Goal: Task Accomplishment & Management: Manage account settings

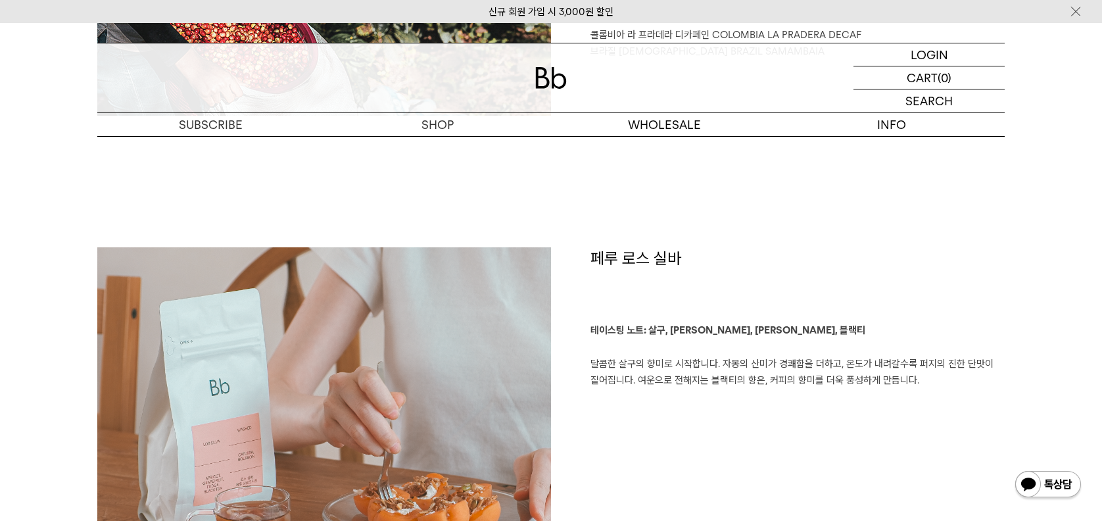
scroll to position [852, 0]
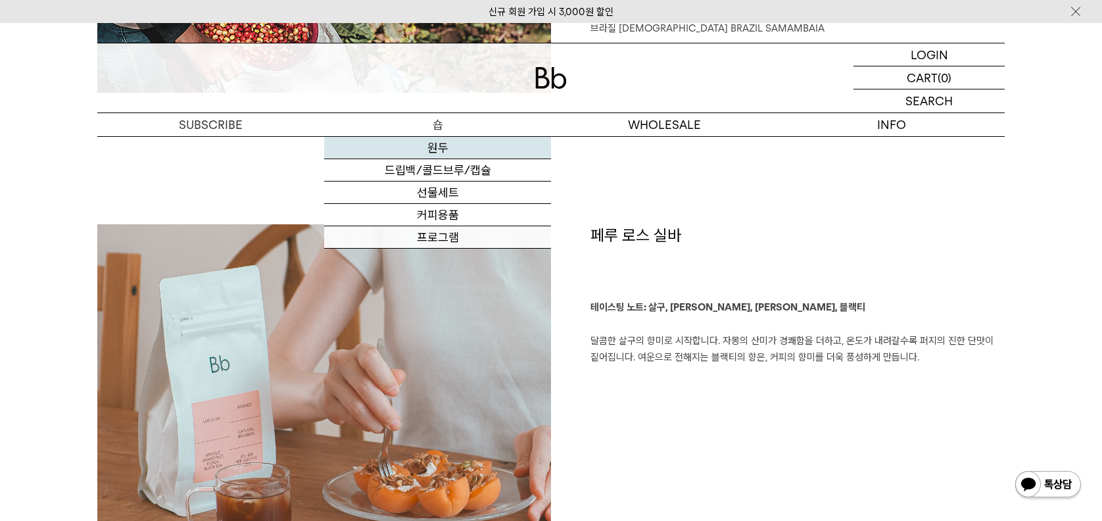
click at [434, 146] on link "원두" at bounding box center [437, 148] width 227 height 22
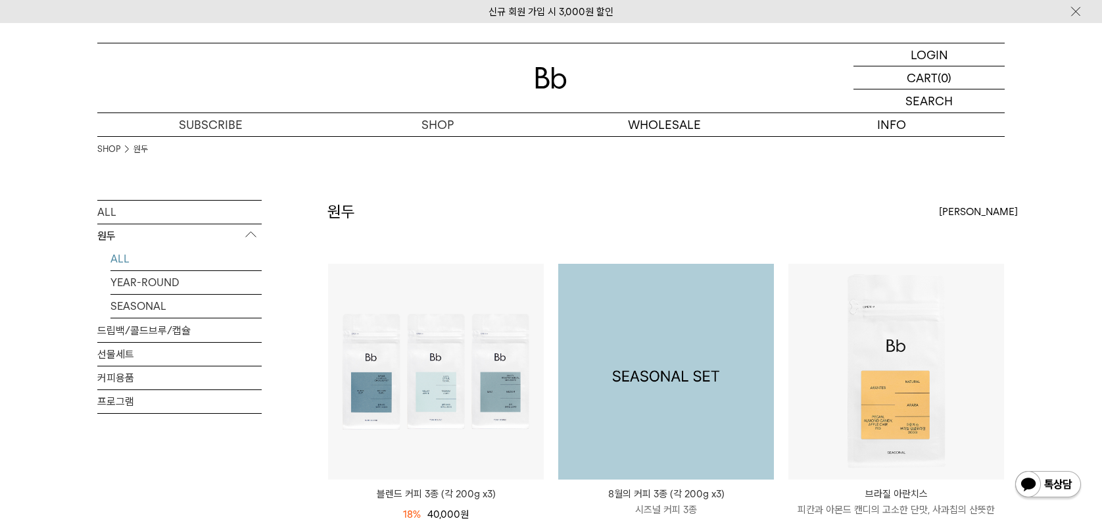
click at [656, 391] on img at bounding box center [666, 372] width 216 height 216
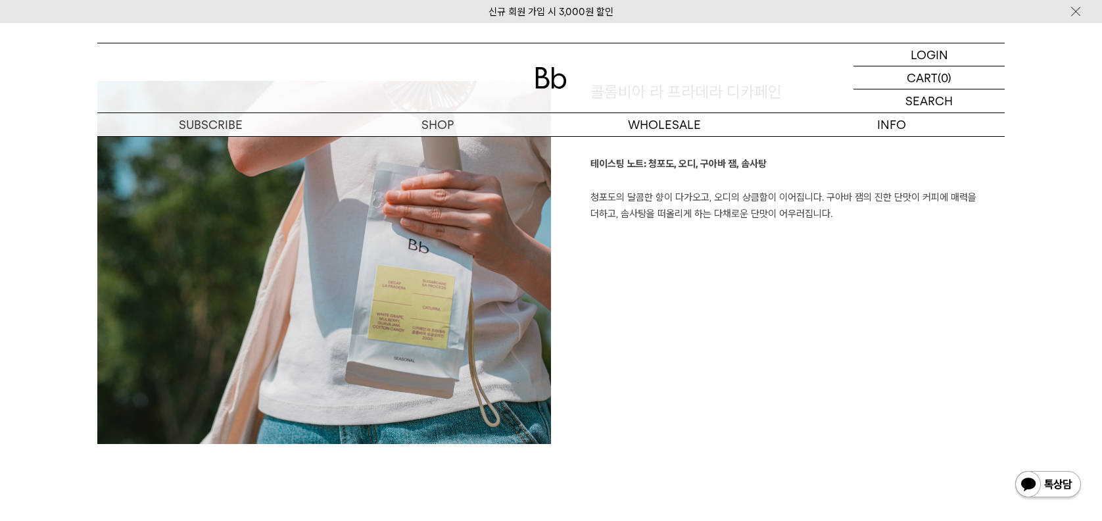
scroll to position [1467, 0]
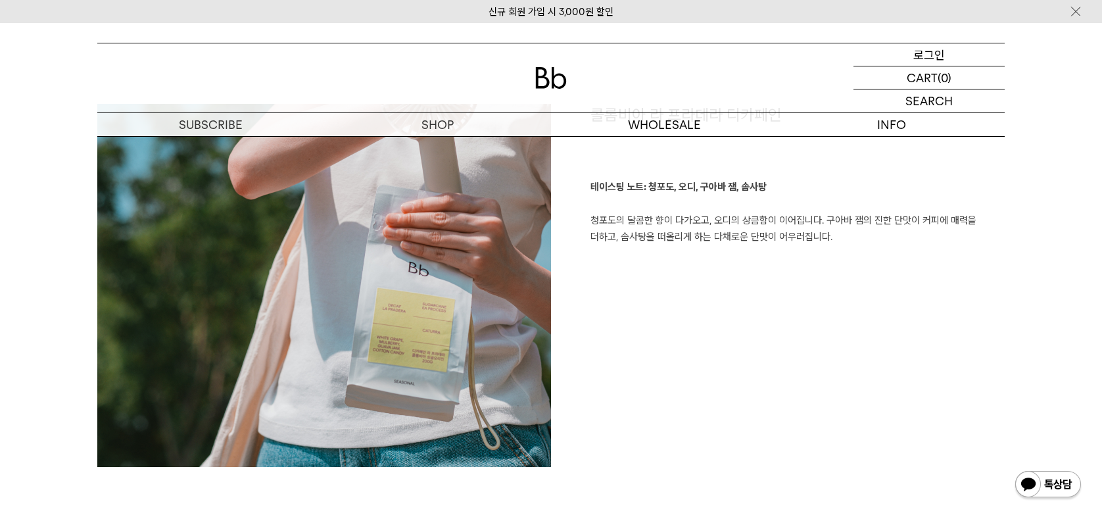
click at [942, 56] on p "로그인" at bounding box center [929, 54] width 32 height 22
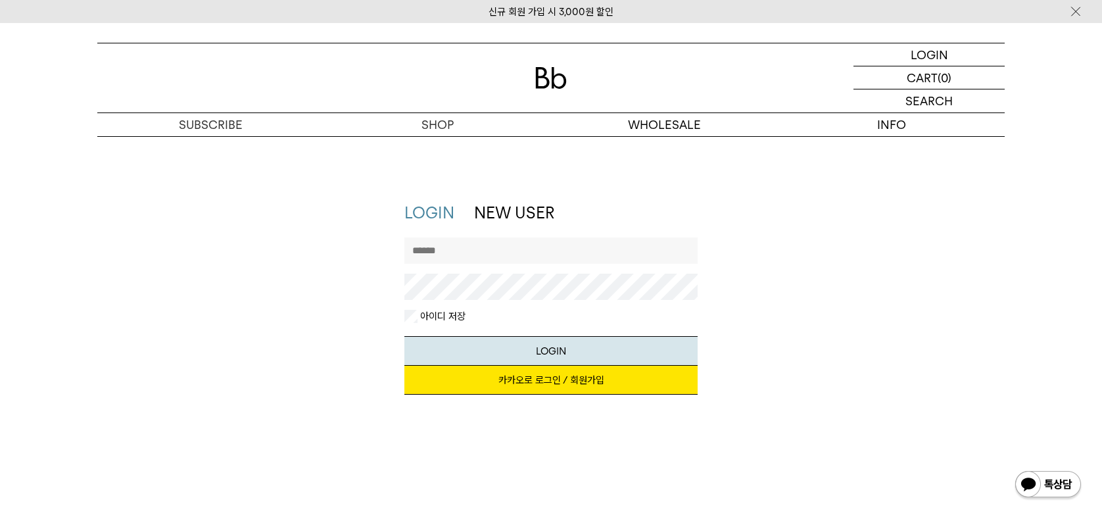
click at [539, 390] on link "카카오로 로그인 / 회원가입" at bounding box center [551, 380] width 294 height 29
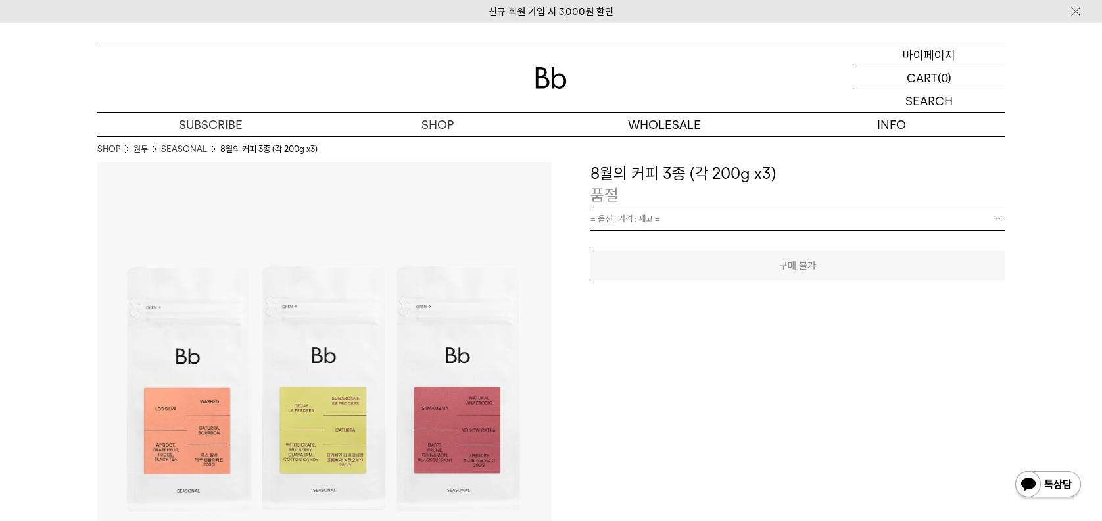
click at [910, 54] on p "마이페이지" at bounding box center [929, 54] width 53 height 22
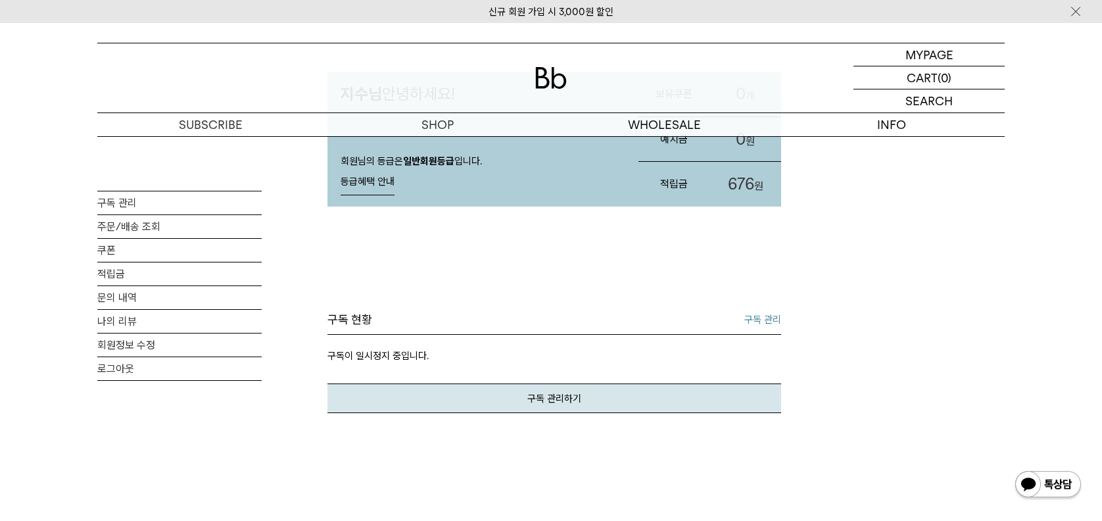
scroll to position [132, 0]
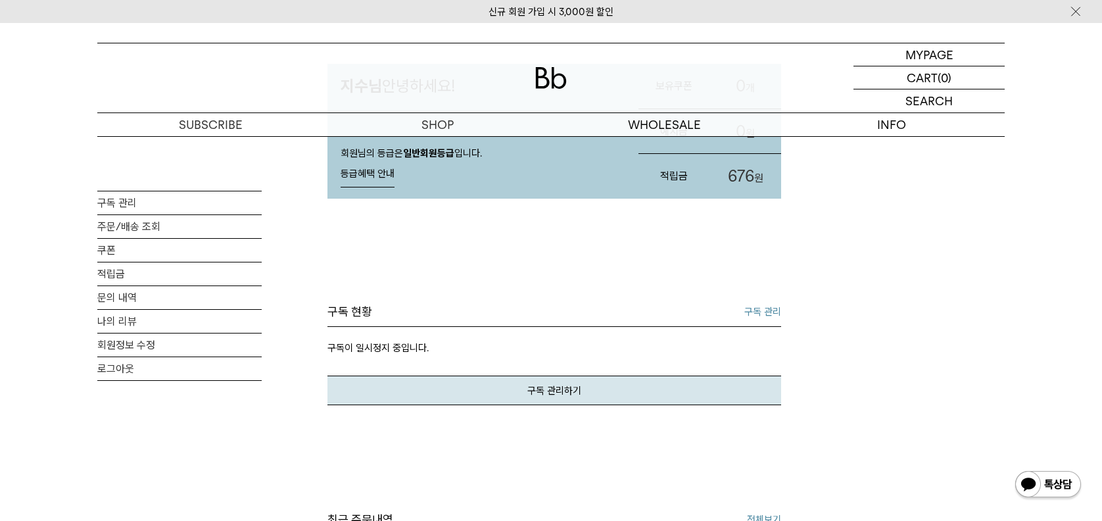
click at [760, 312] on link "구독 관리" at bounding box center [762, 312] width 37 height 16
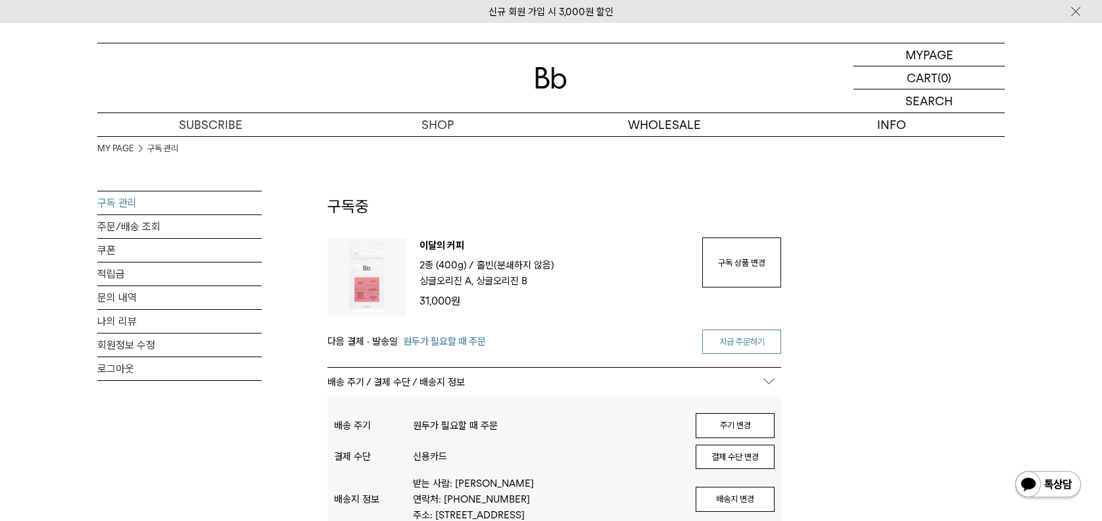
click at [746, 349] on link "지금 주문하기" at bounding box center [741, 341] width 79 height 25
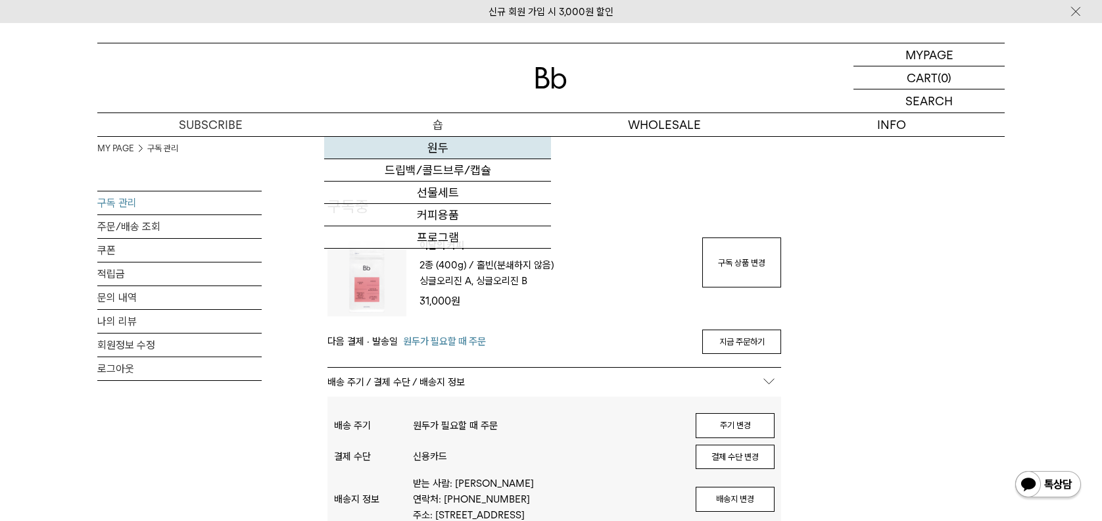
click at [431, 144] on link "원두" at bounding box center [437, 148] width 227 height 22
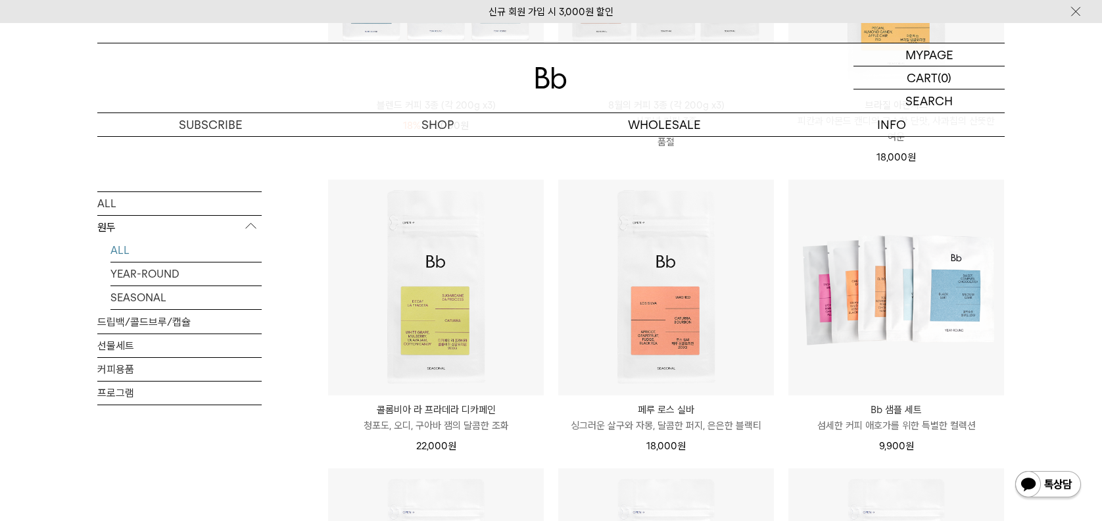
scroll to position [395, 0]
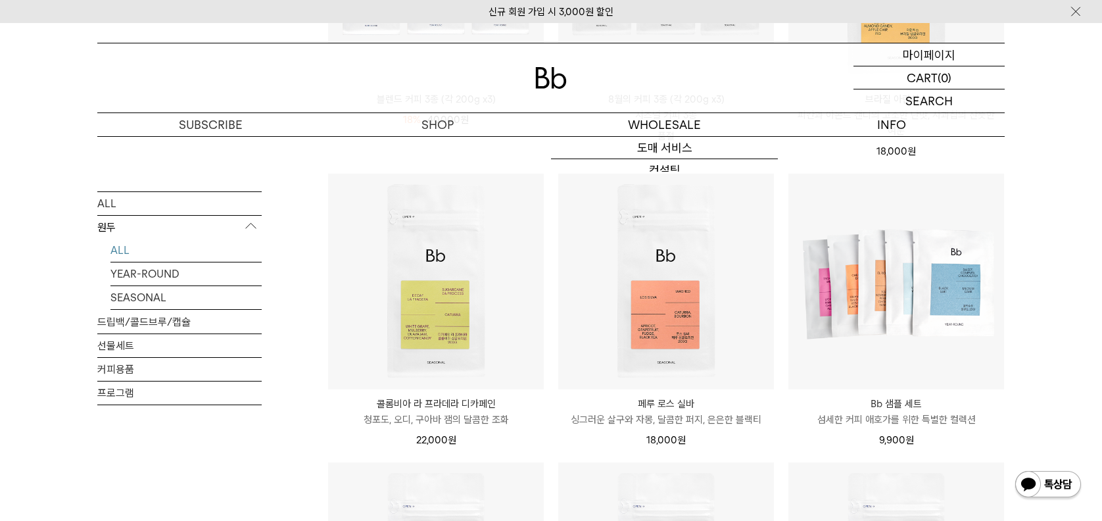
click at [907, 55] on p "마이페이지" at bounding box center [929, 54] width 53 height 22
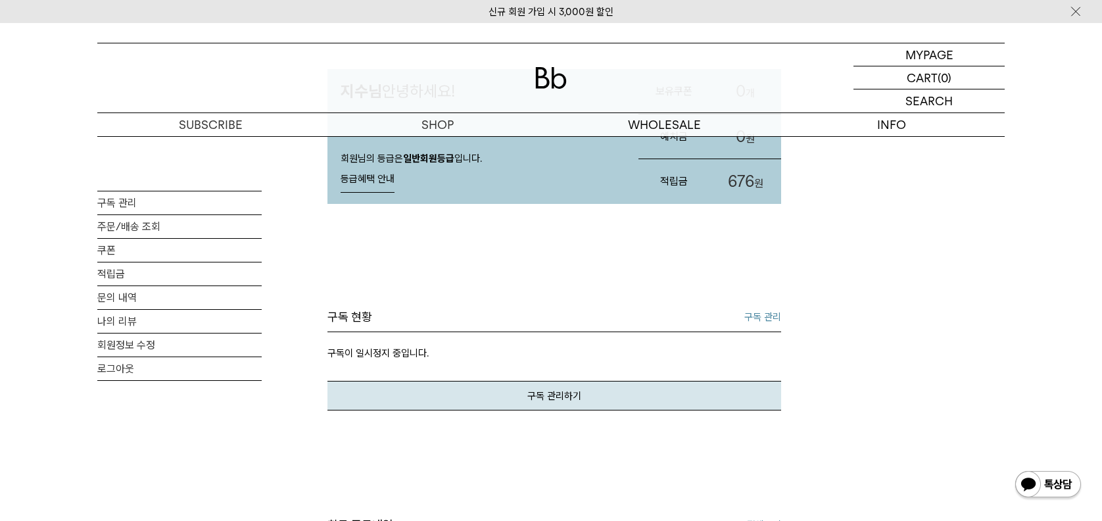
scroll to position [132, 0]
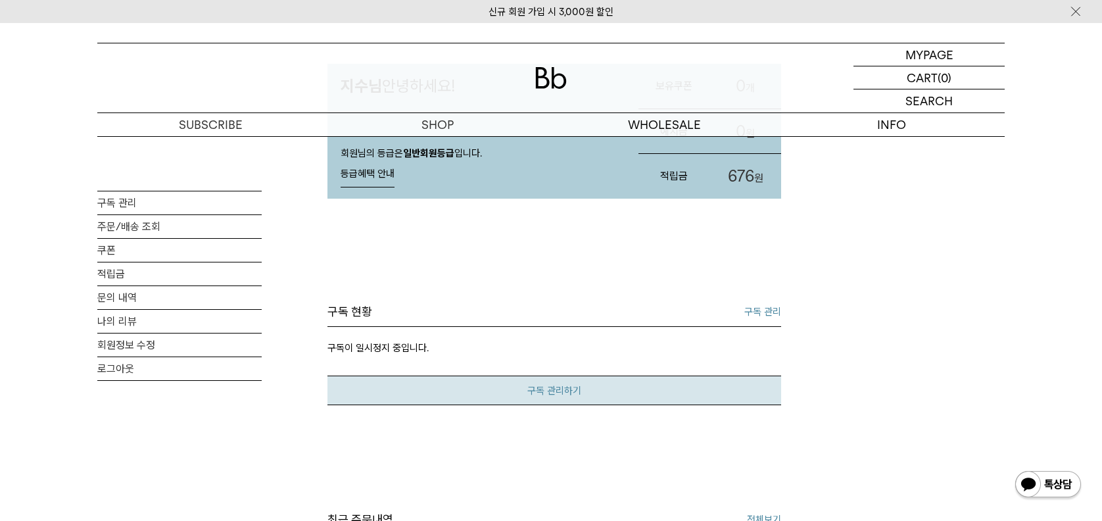
click at [523, 381] on link "구독 관리하기" at bounding box center [555, 391] width 454 height 30
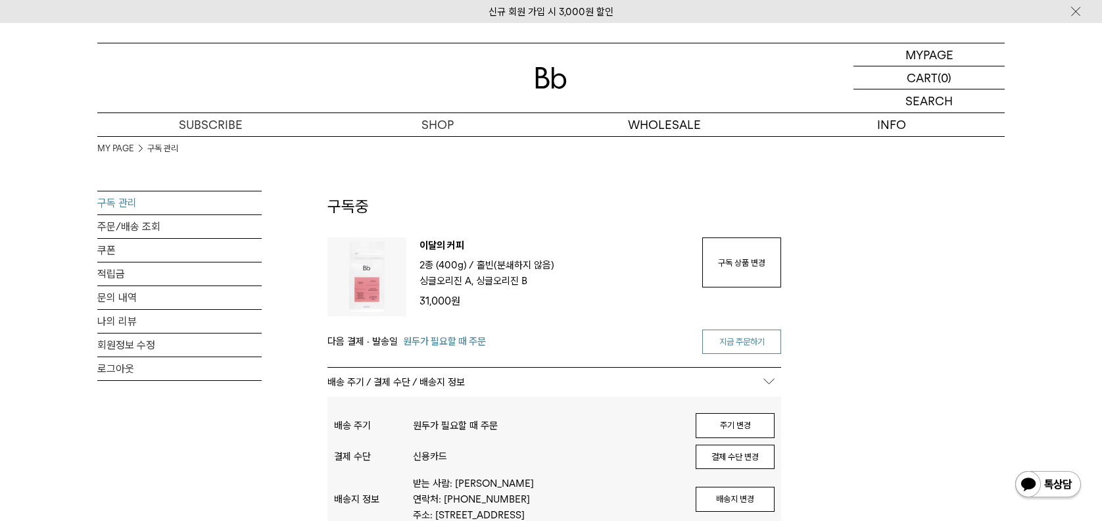
click at [737, 339] on link "지금 주문하기" at bounding box center [741, 341] width 79 height 25
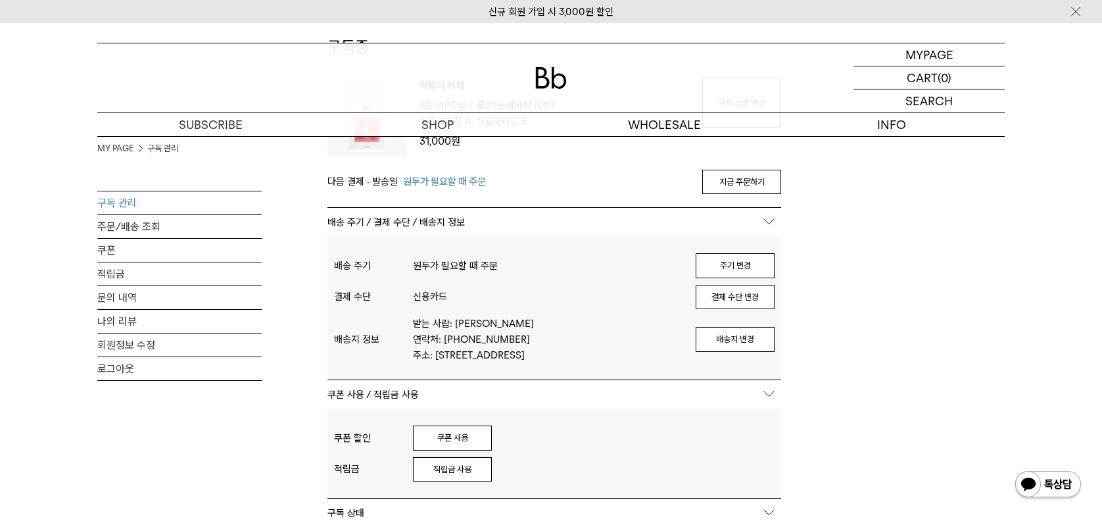
scroll to position [197, 0]
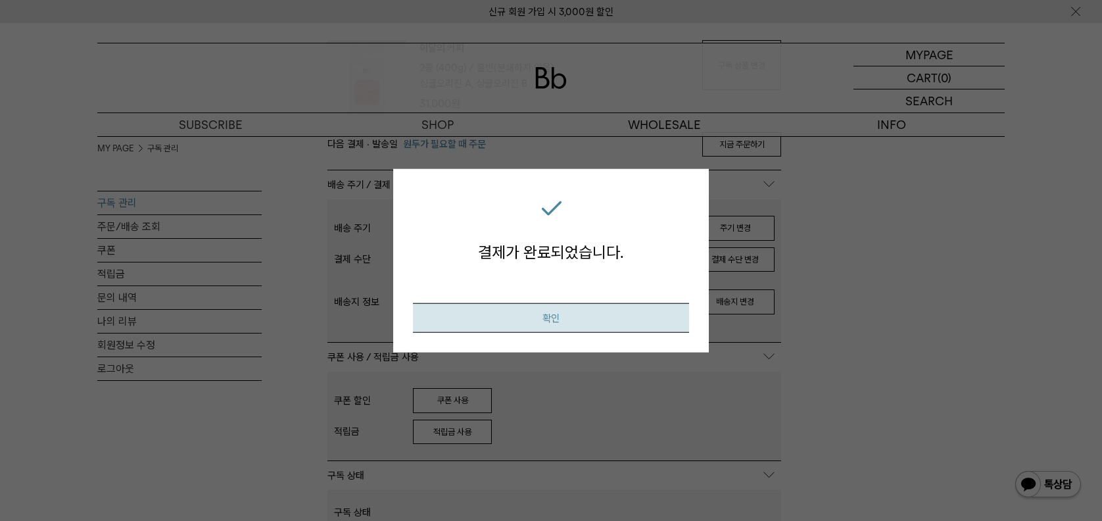
click at [548, 308] on button "확인" at bounding box center [551, 318] width 276 height 30
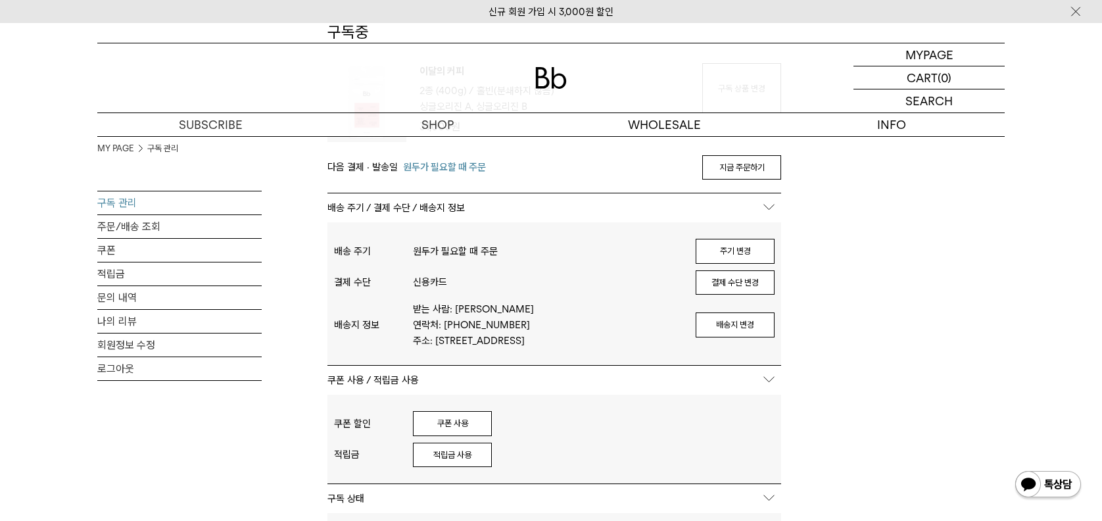
scroll to position [197, 0]
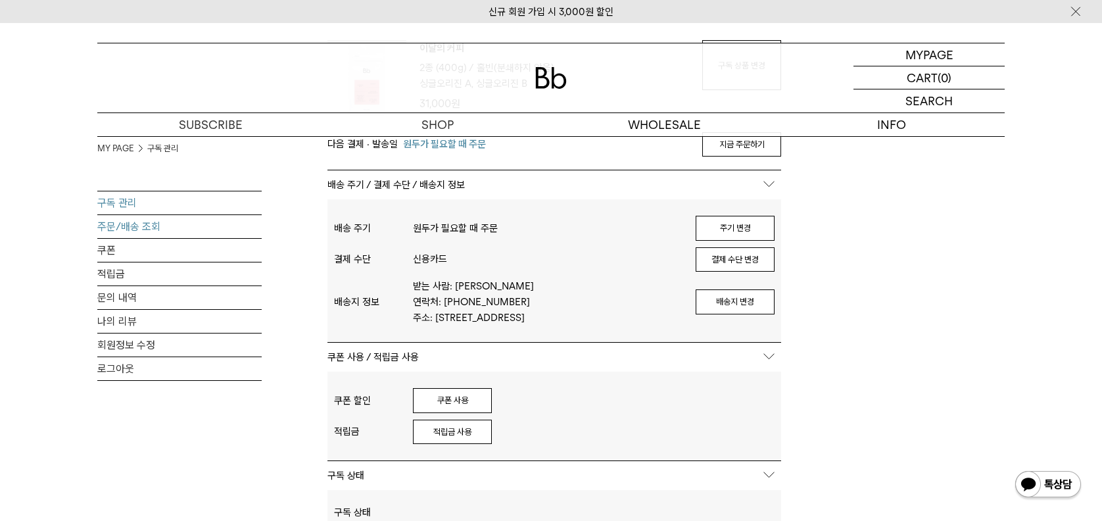
click at [153, 227] on link "주문/배송 조회" at bounding box center [179, 226] width 164 height 23
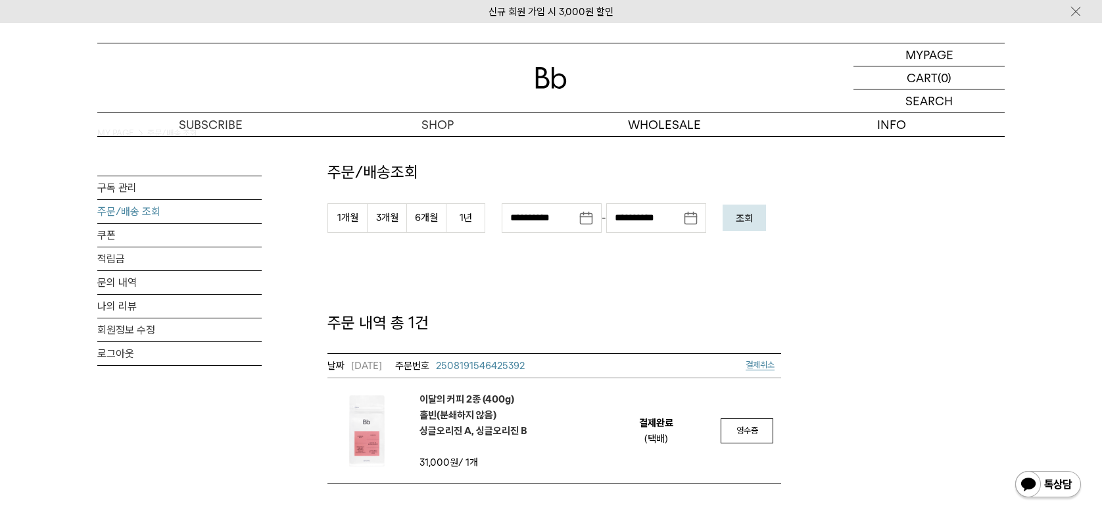
scroll to position [66, 0]
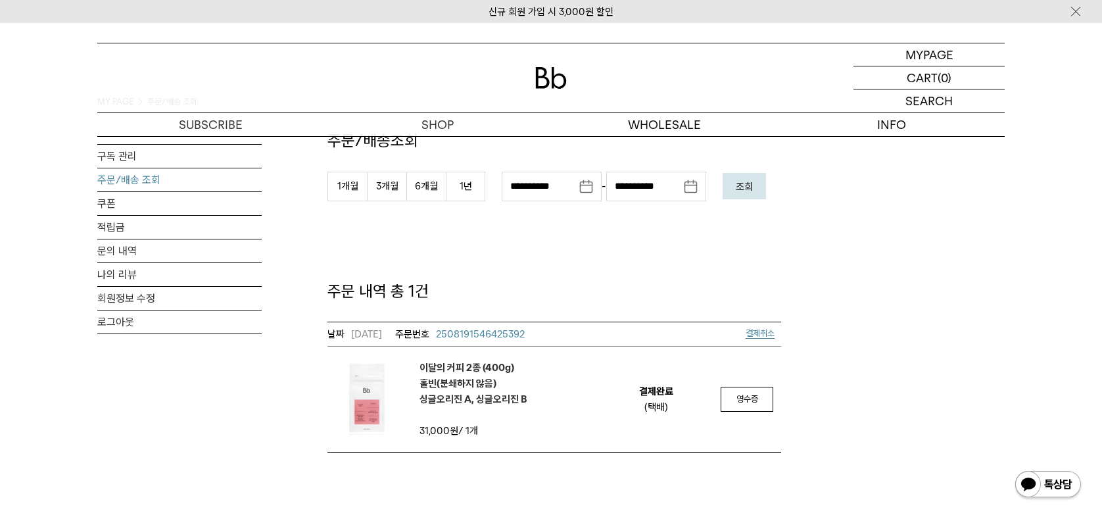
click at [442, 368] on em "이달의 커피 2종 (400g) 홀빈(분쇄하지 않음) 싱글오리진 A, 싱글오리진 B" at bounding box center [474, 383] width 108 height 47
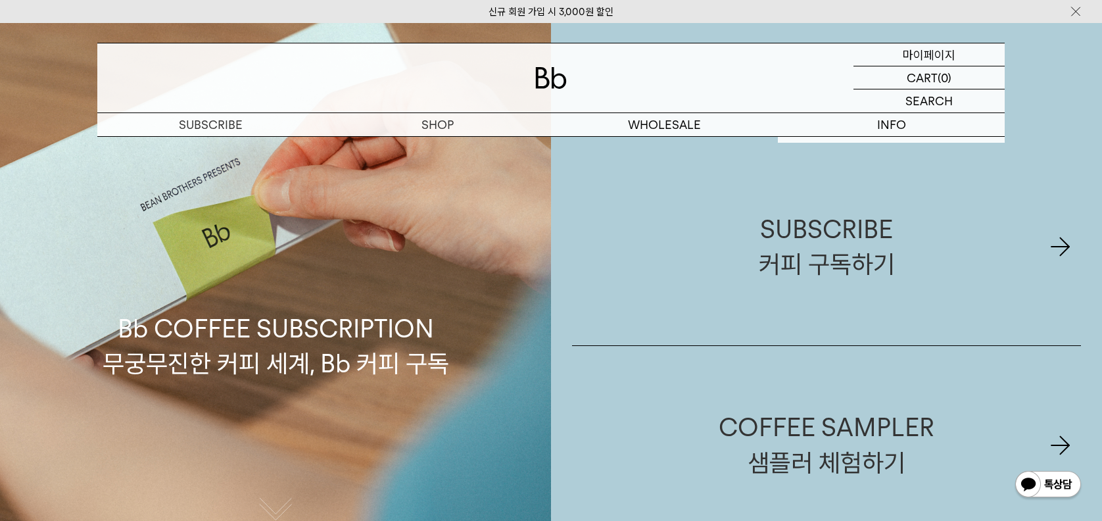
click at [906, 51] on p "마이페이지" at bounding box center [929, 54] width 53 height 22
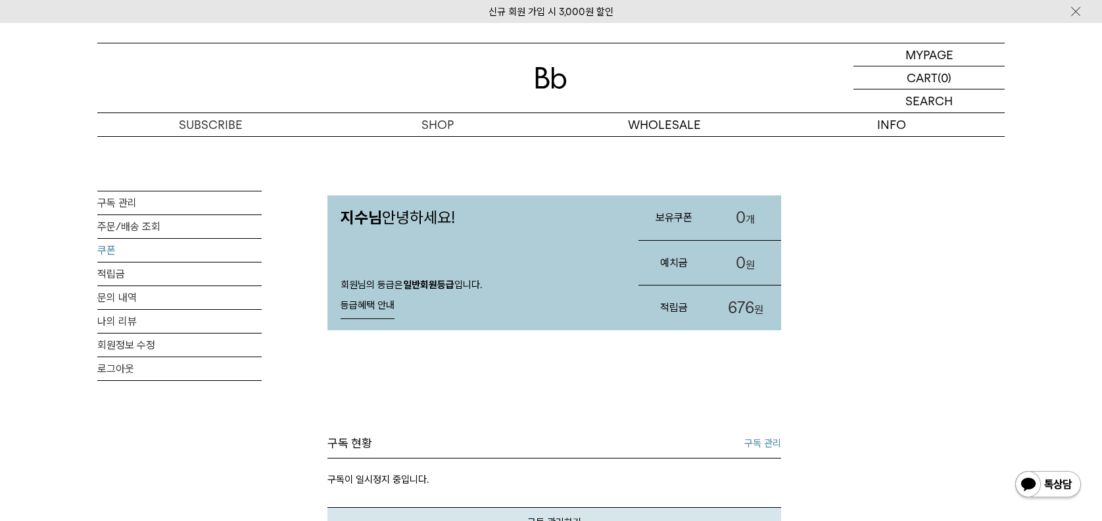
click at [109, 248] on link "쿠폰" at bounding box center [179, 250] width 164 height 23
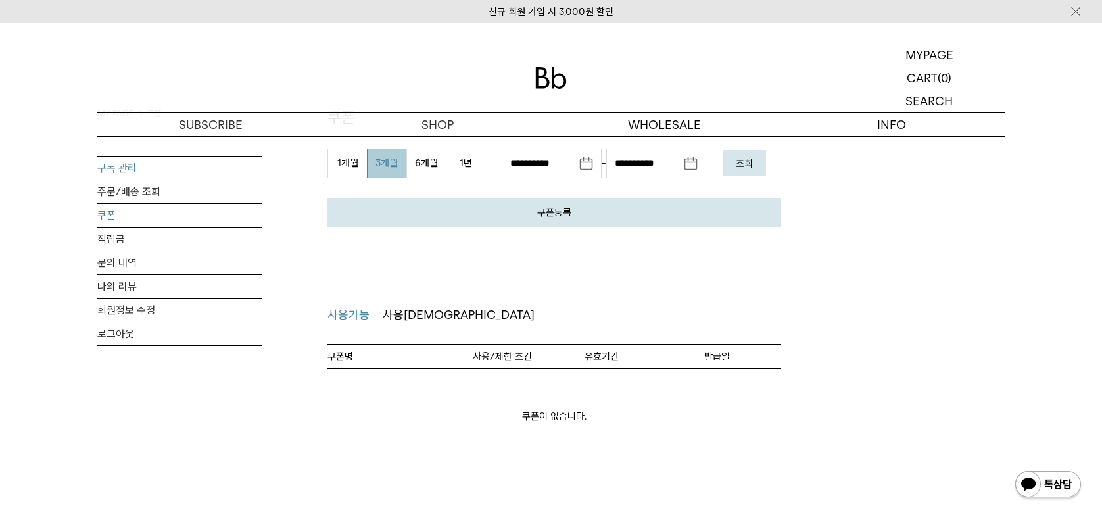
scroll to position [66, 0]
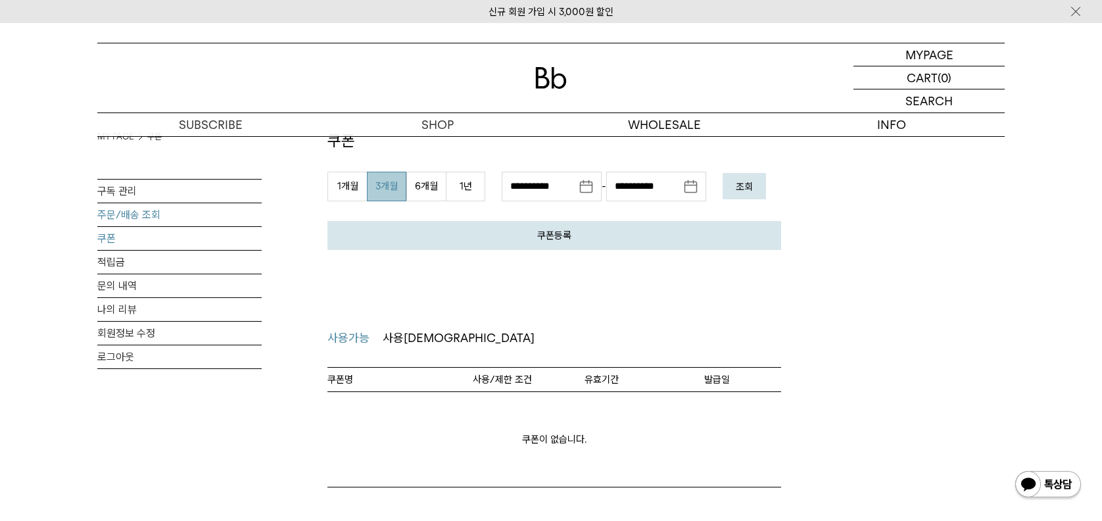
click at [147, 216] on link "주문/배송 조회" at bounding box center [179, 214] width 164 height 23
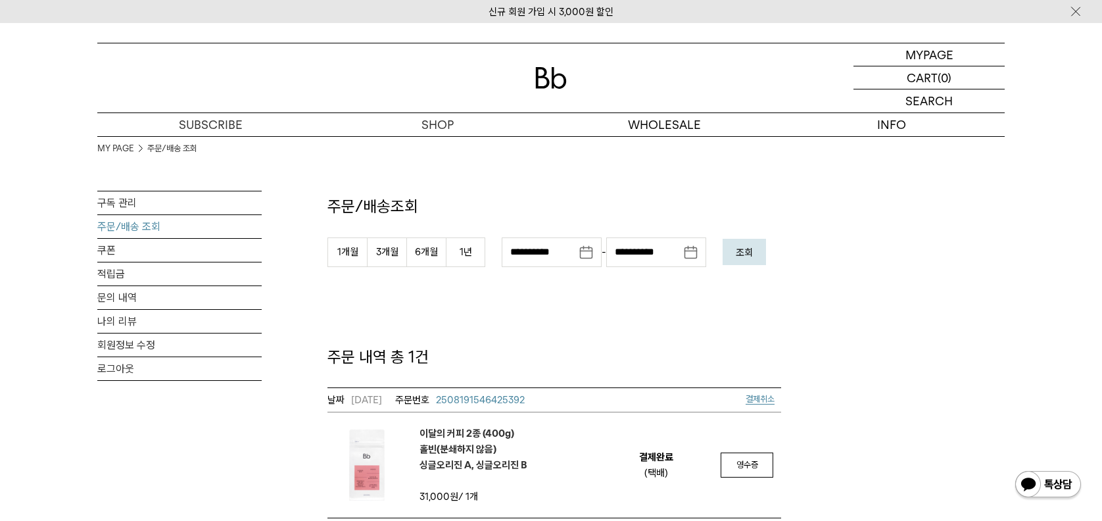
click at [464, 435] on em "이달의 커피 2종 (400g) 홀빈(분쇄하지 않음) 싱글오리진 A, 싱글오리진 B" at bounding box center [474, 448] width 108 height 47
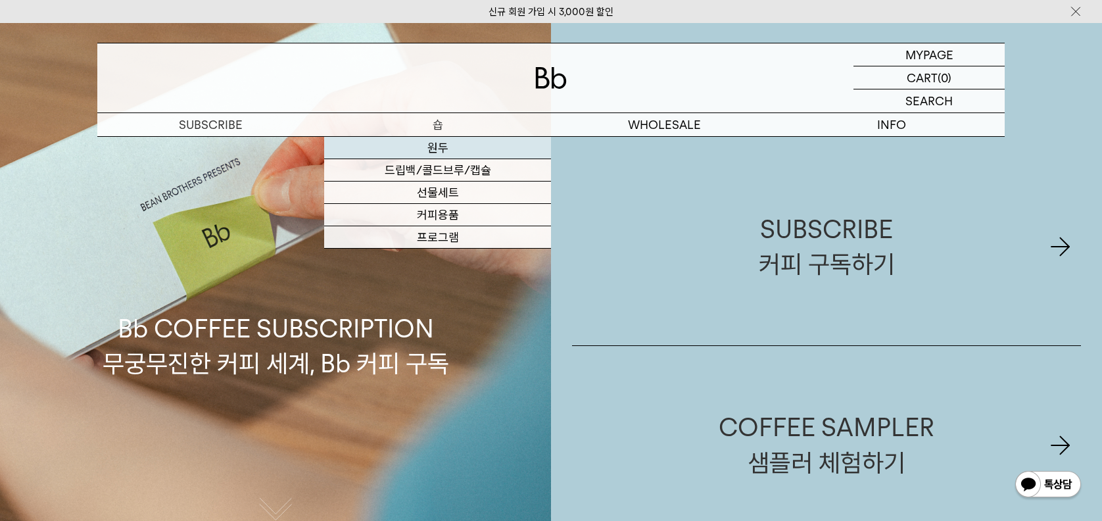
click at [438, 146] on link "원두" at bounding box center [437, 148] width 227 height 22
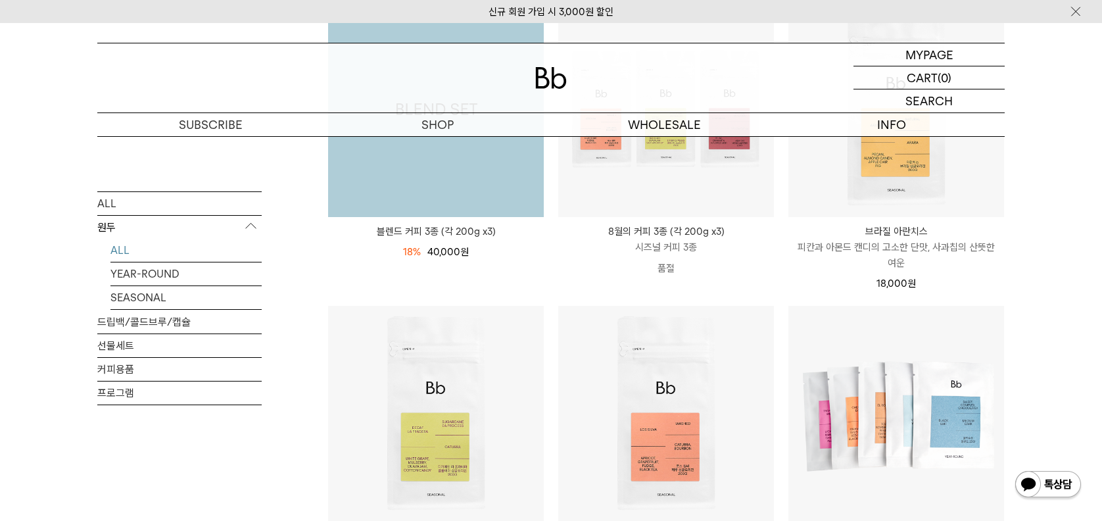
scroll to position [263, 0]
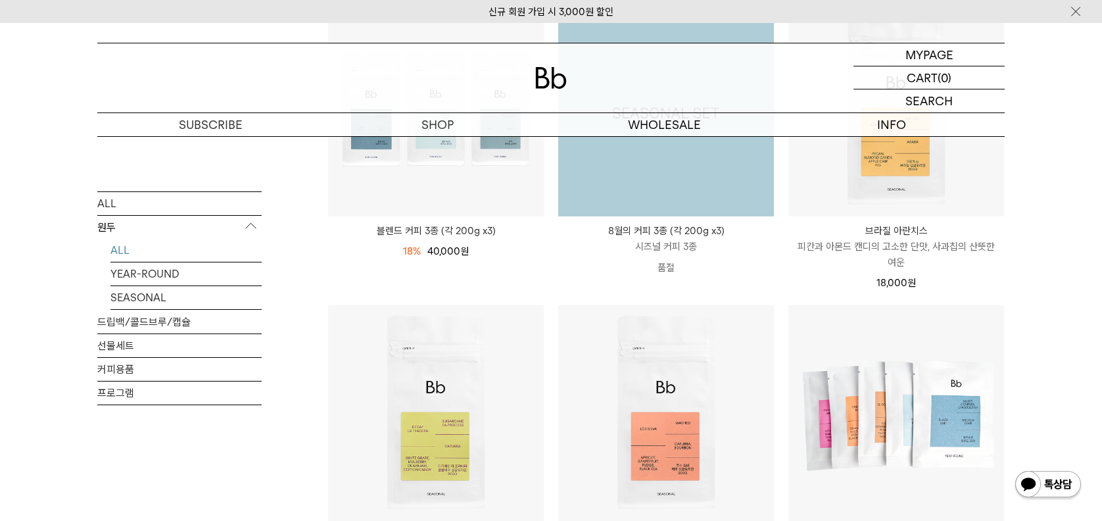
click at [653, 174] on img at bounding box center [666, 109] width 216 height 216
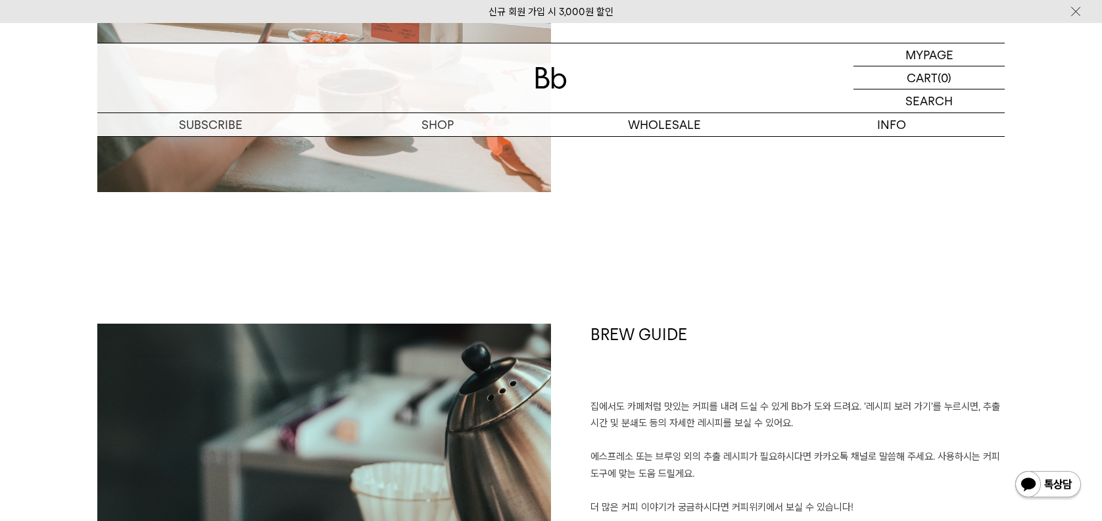
scroll to position [2433, 0]
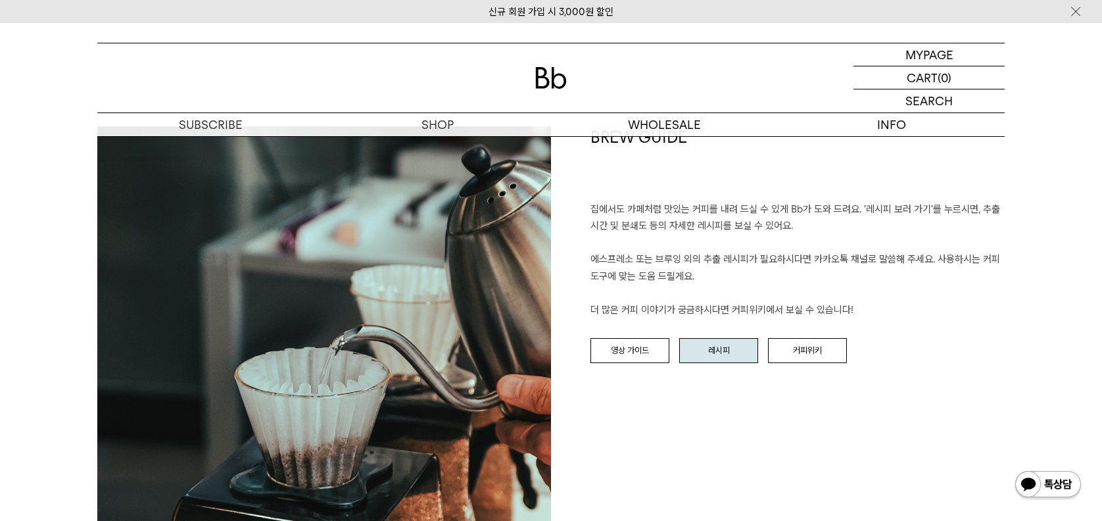
click at [719, 349] on link "레시피" at bounding box center [718, 350] width 79 height 25
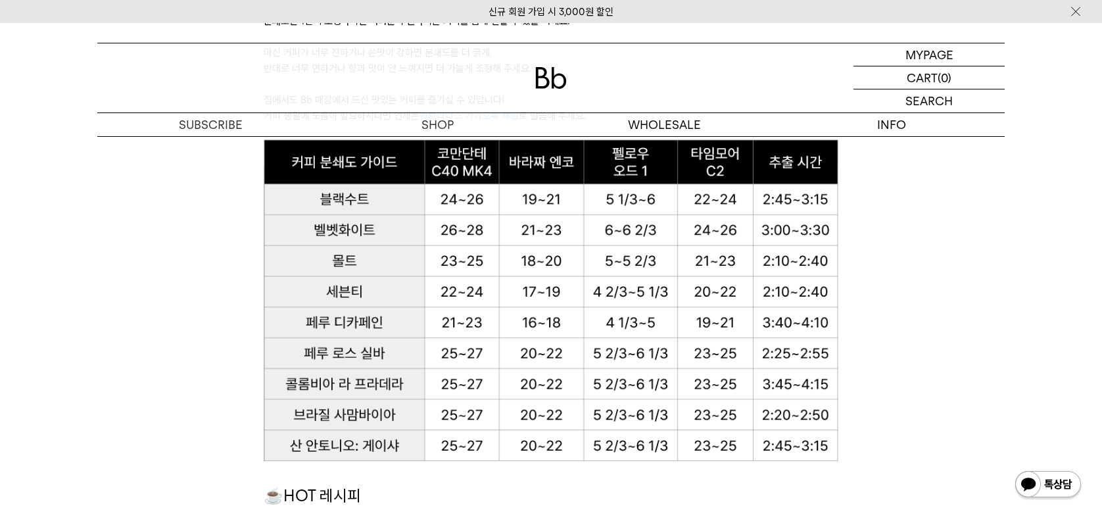
scroll to position [921, 0]
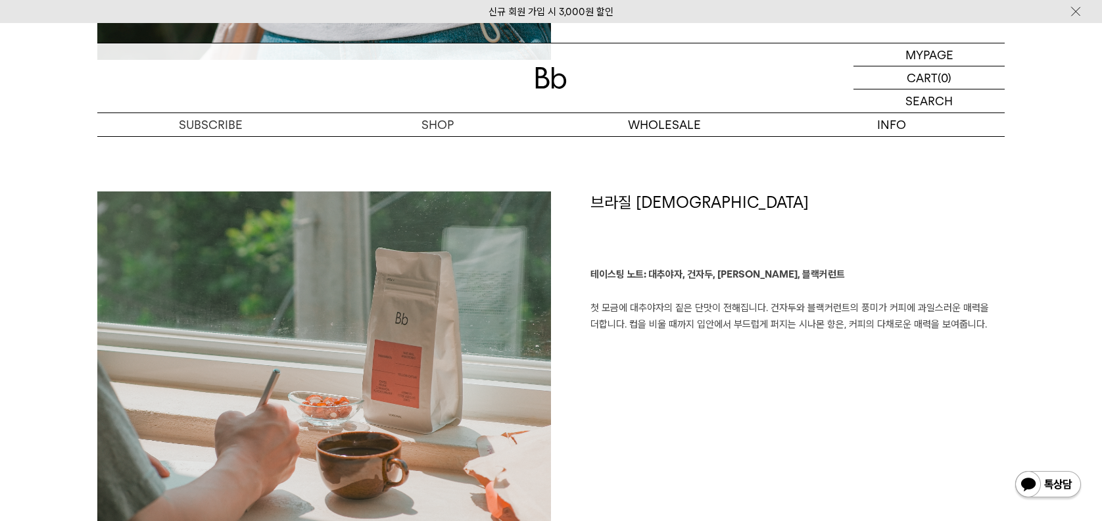
scroll to position [1907, 0]
